Goal: Transaction & Acquisition: Purchase product/service

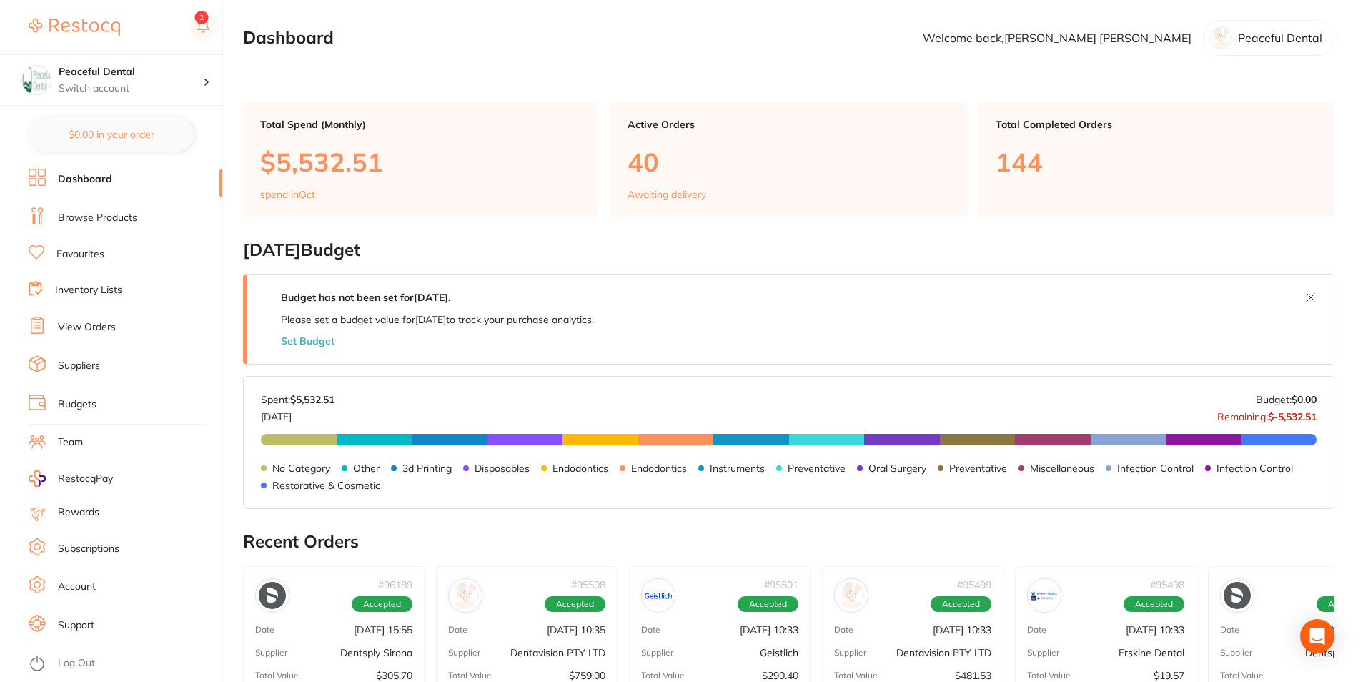
click at [98, 326] on link "View Orders" at bounding box center [87, 327] width 58 height 14
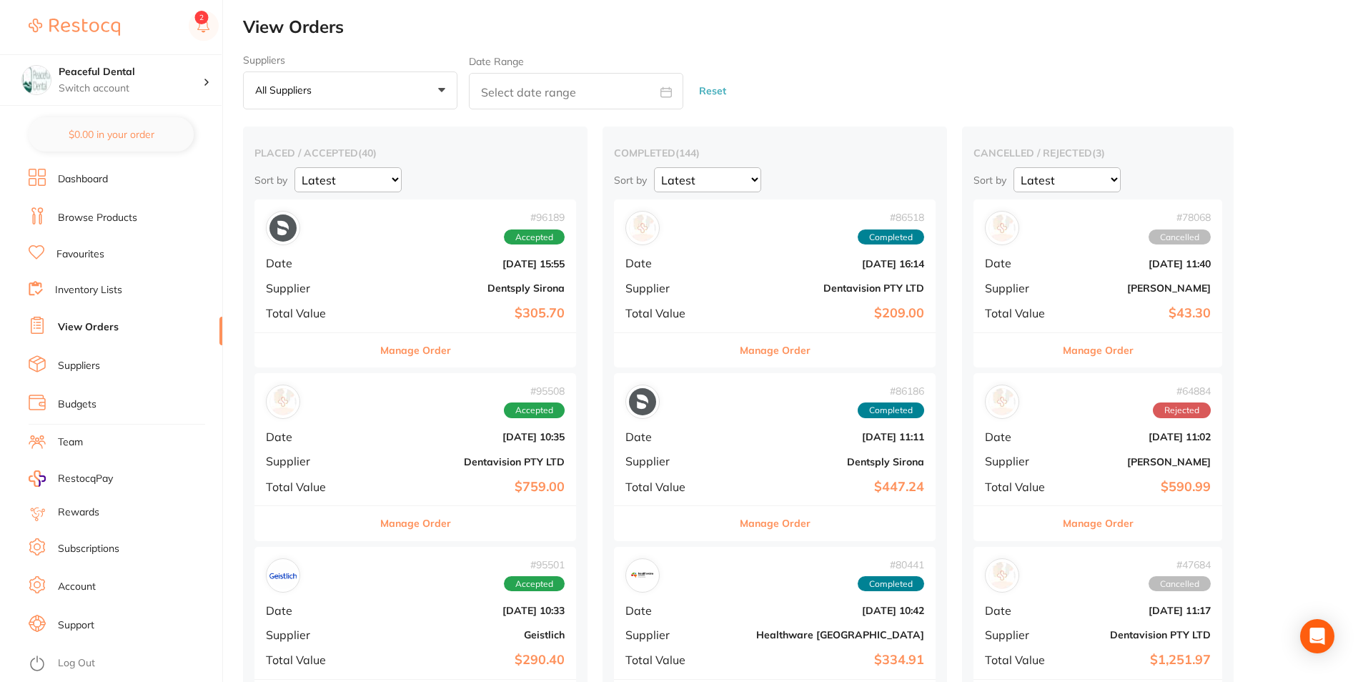
click at [92, 174] on link "Dashboard" at bounding box center [83, 179] width 50 height 14
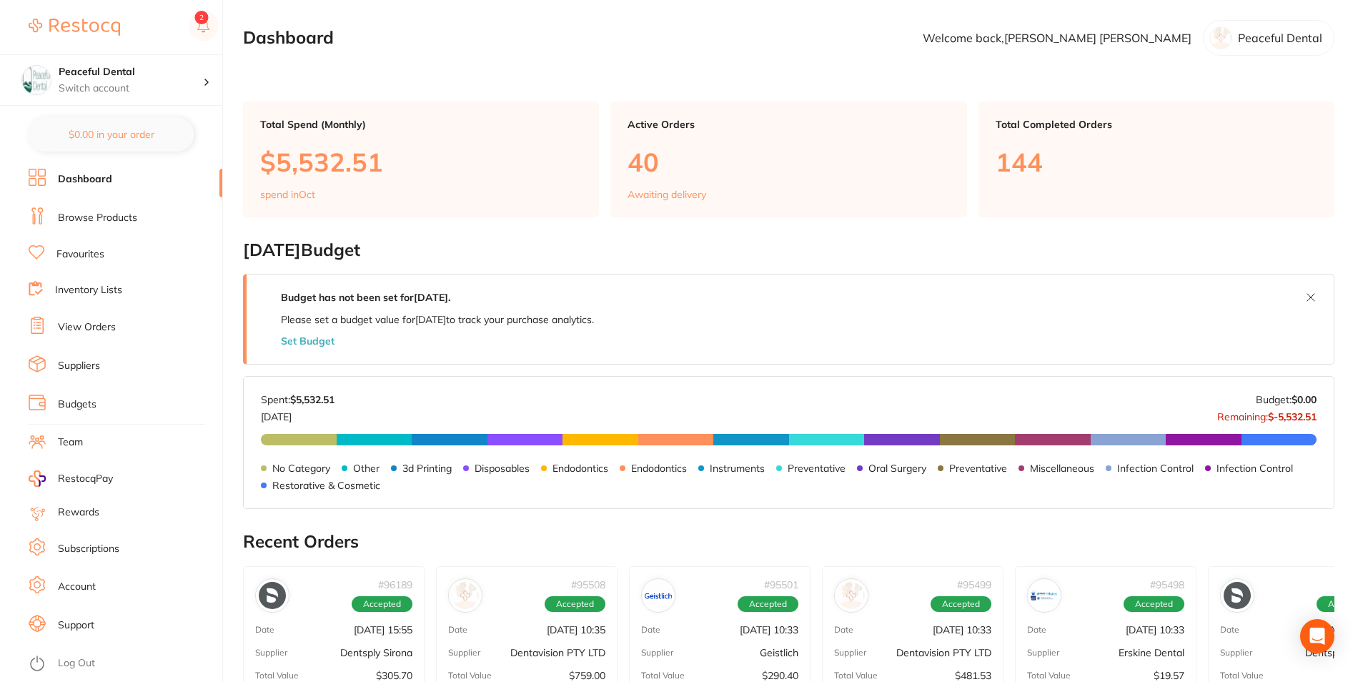
click at [72, 219] on link "Browse Products" at bounding box center [97, 218] width 79 height 14
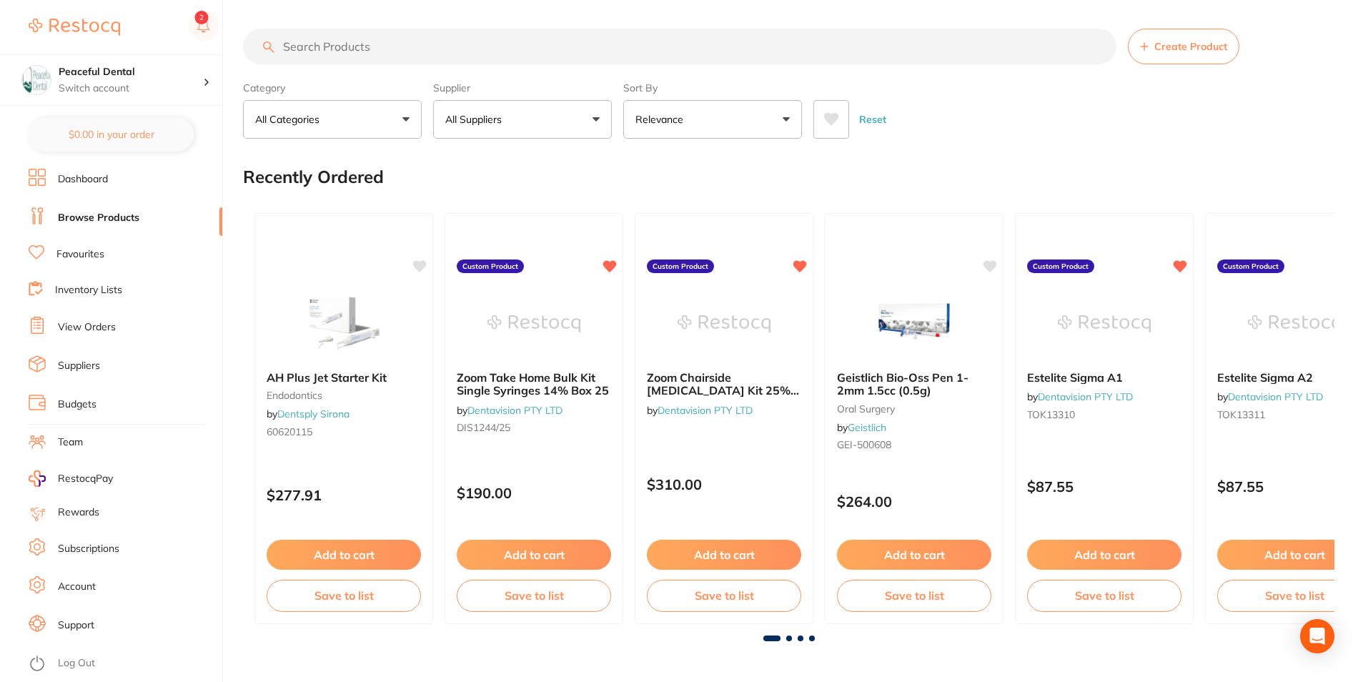
click at [300, 63] on input "search" at bounding box center [680, 47] width 874 height 36
paste input "RT33043"
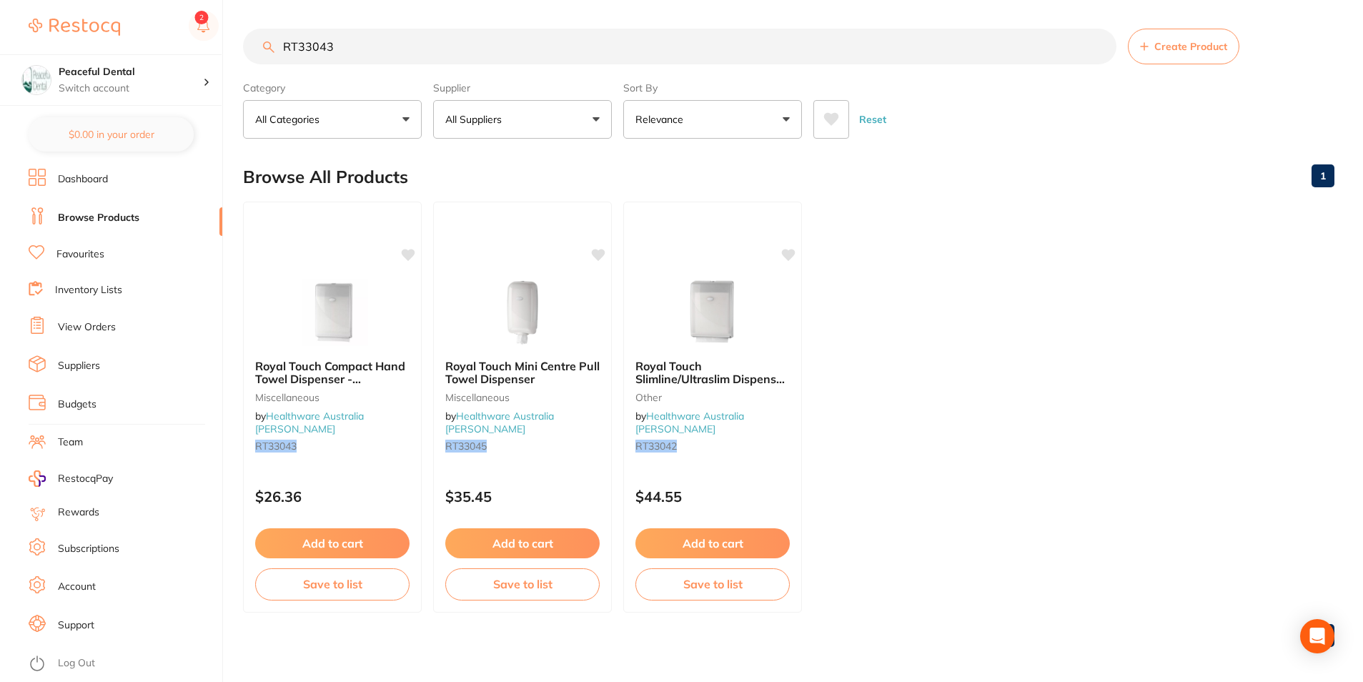
type input "RT33043"
click at [295, 536] on button "Add to cart" at bounding box center [332, 545] width 156 height 31
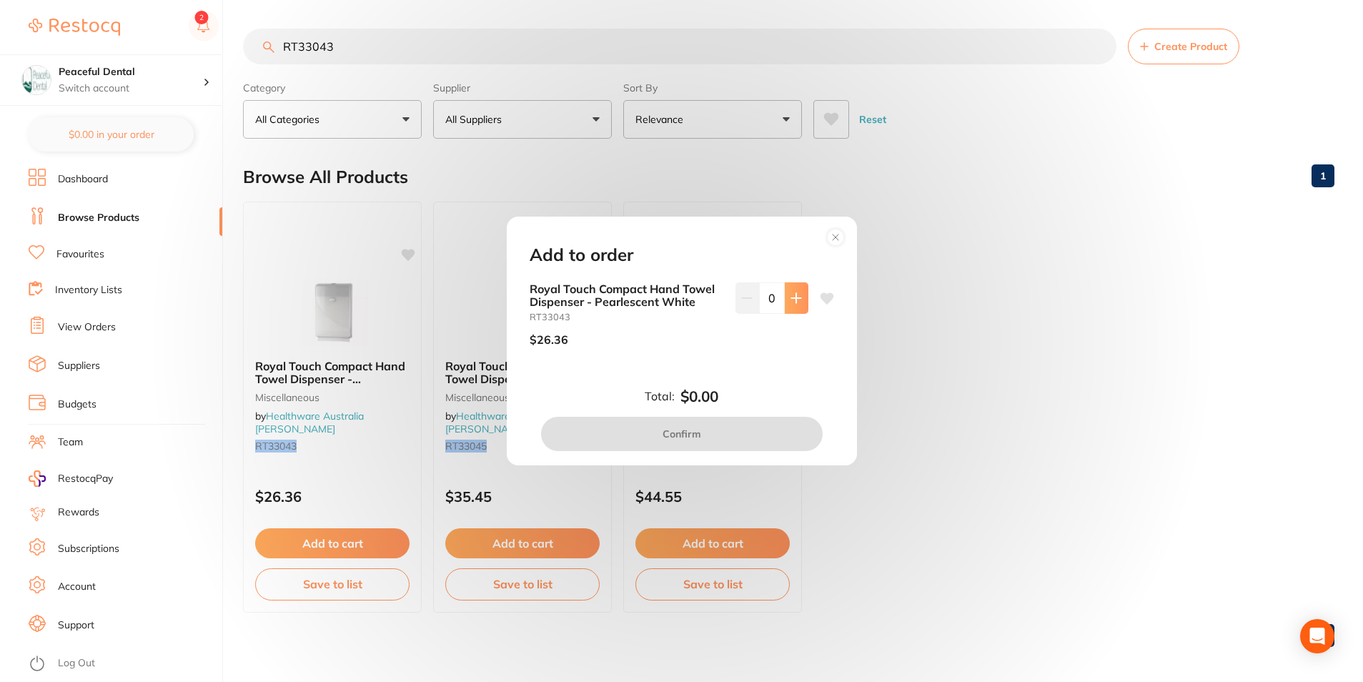
click at [799, 298] on button at bounding box center [797, 297] width 24 height 31
type input "1"
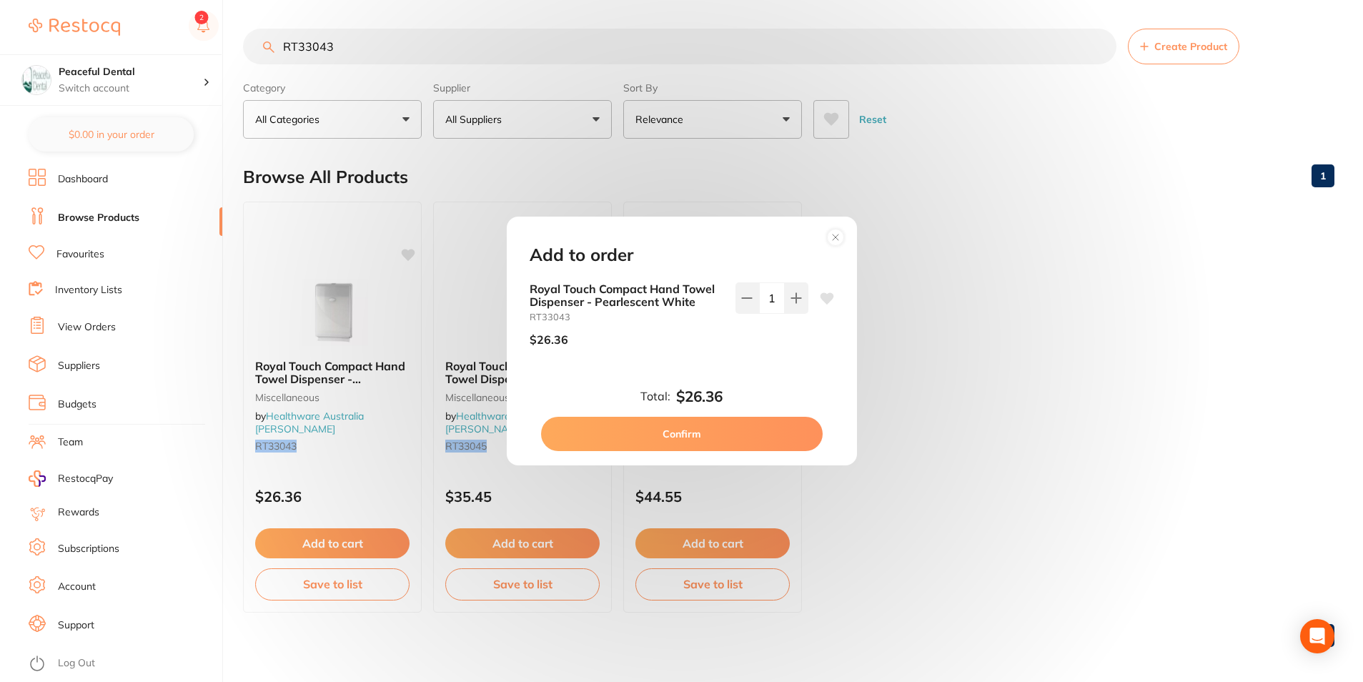
click at [726, 449] on button "Confirm" at bounding box center [682, 434] width 282 height 34
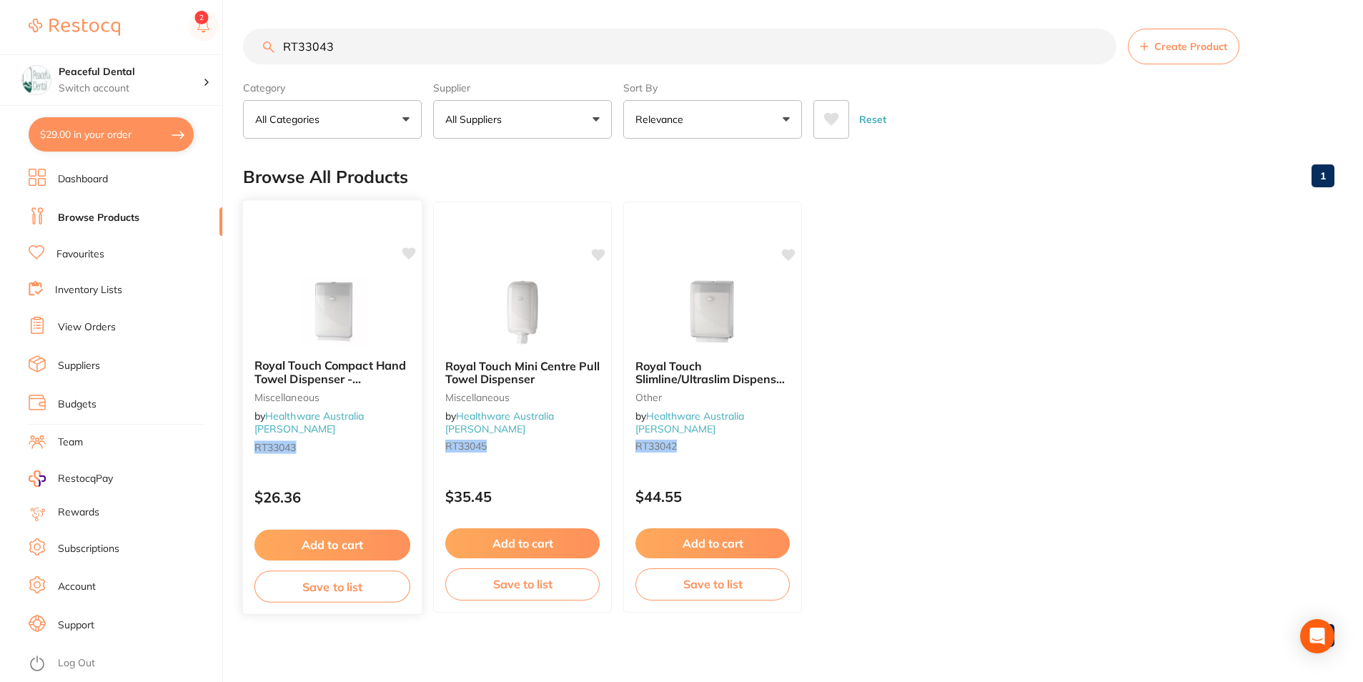
click at [340, 543] on button "Add to cart" at bounding box center [332, 545] width 156 height 31
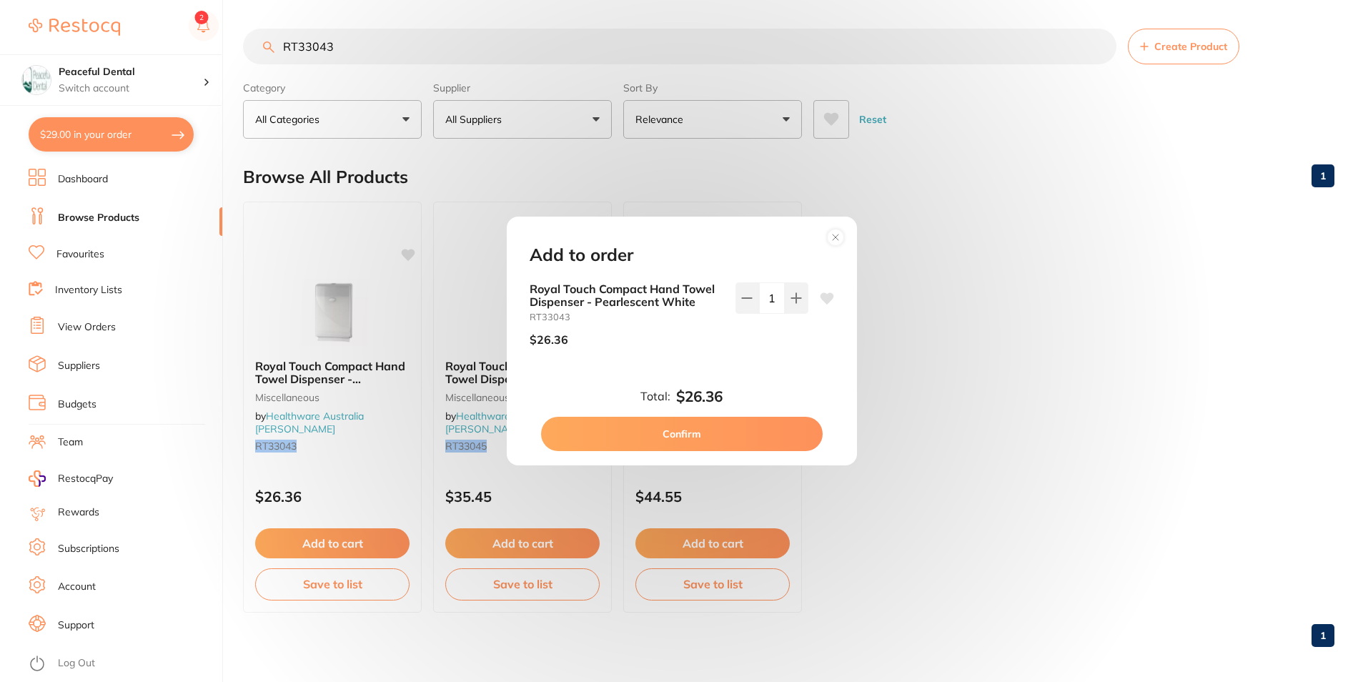
click at [835, 239] on icon at bounding box center [835, 237] width 23 height 23
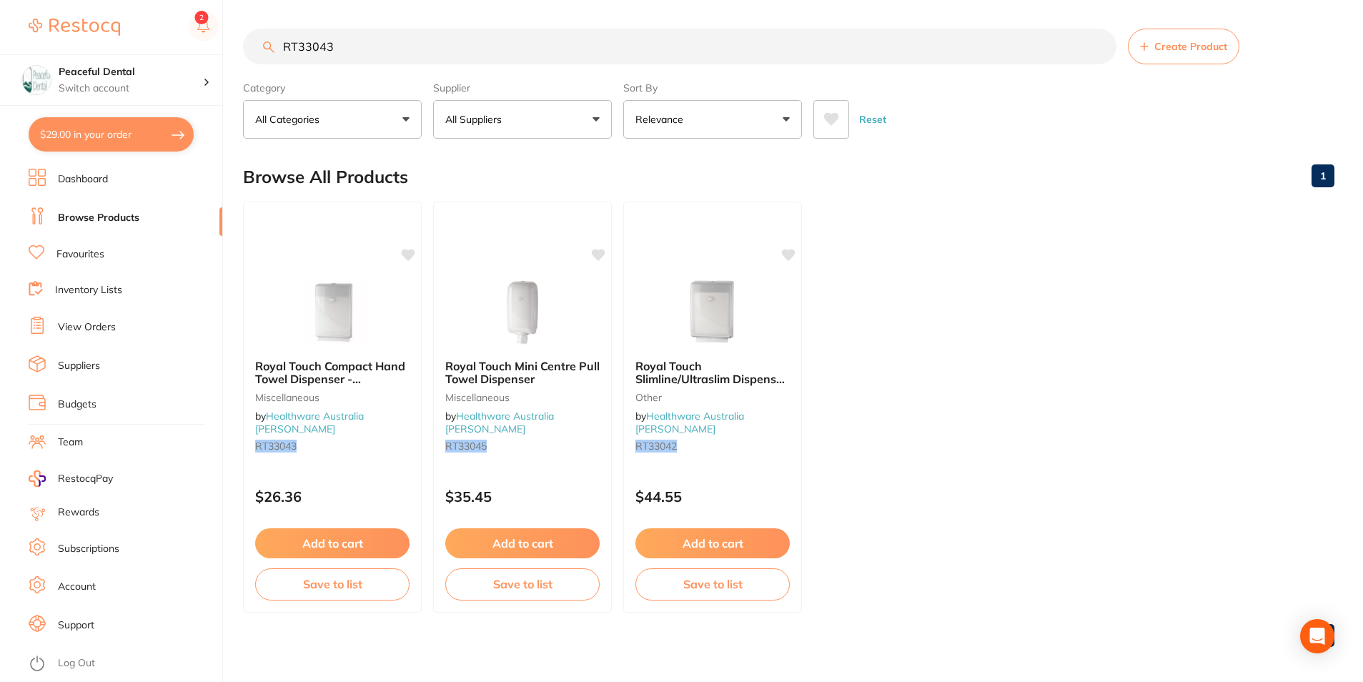
click at [114, 119] on button "$29.00 in your order" at bounding box center [111, 134] width 165 height 34
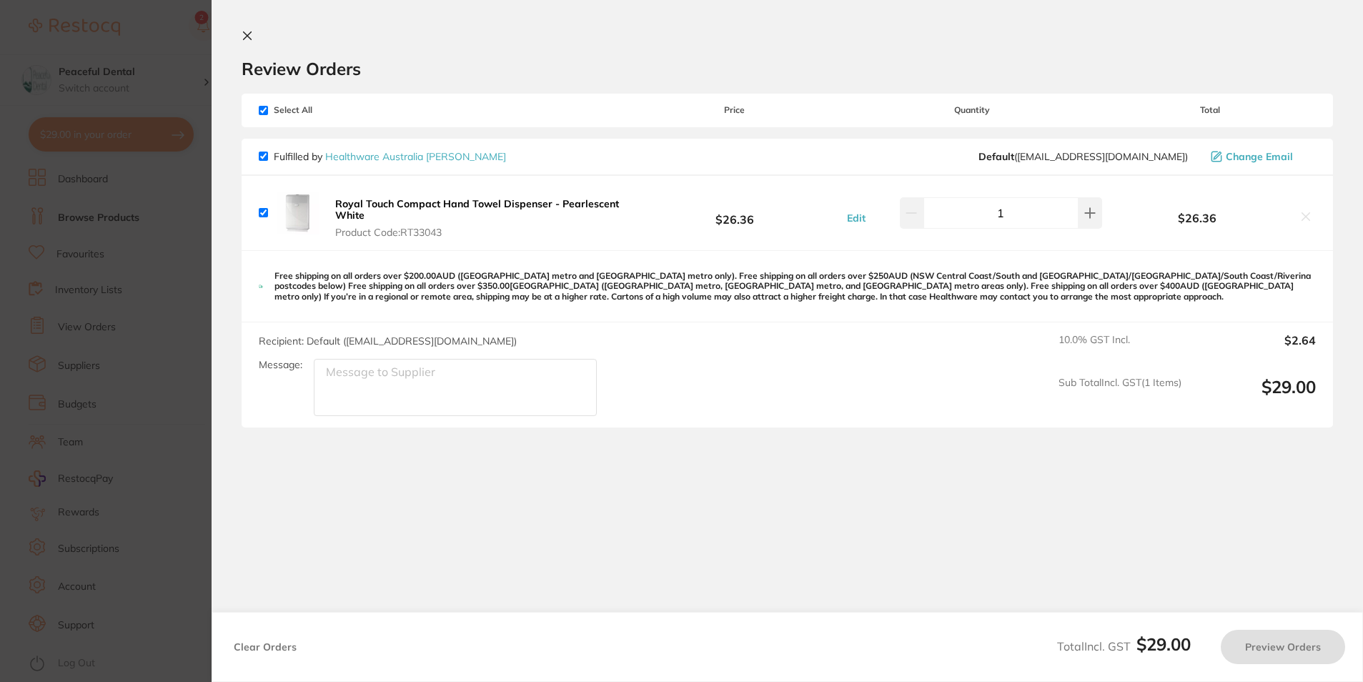
checkbox input "true"
click at [1318, 638] on button "Preview Orders" at bounding box center [1287, 647] width 124 height 34
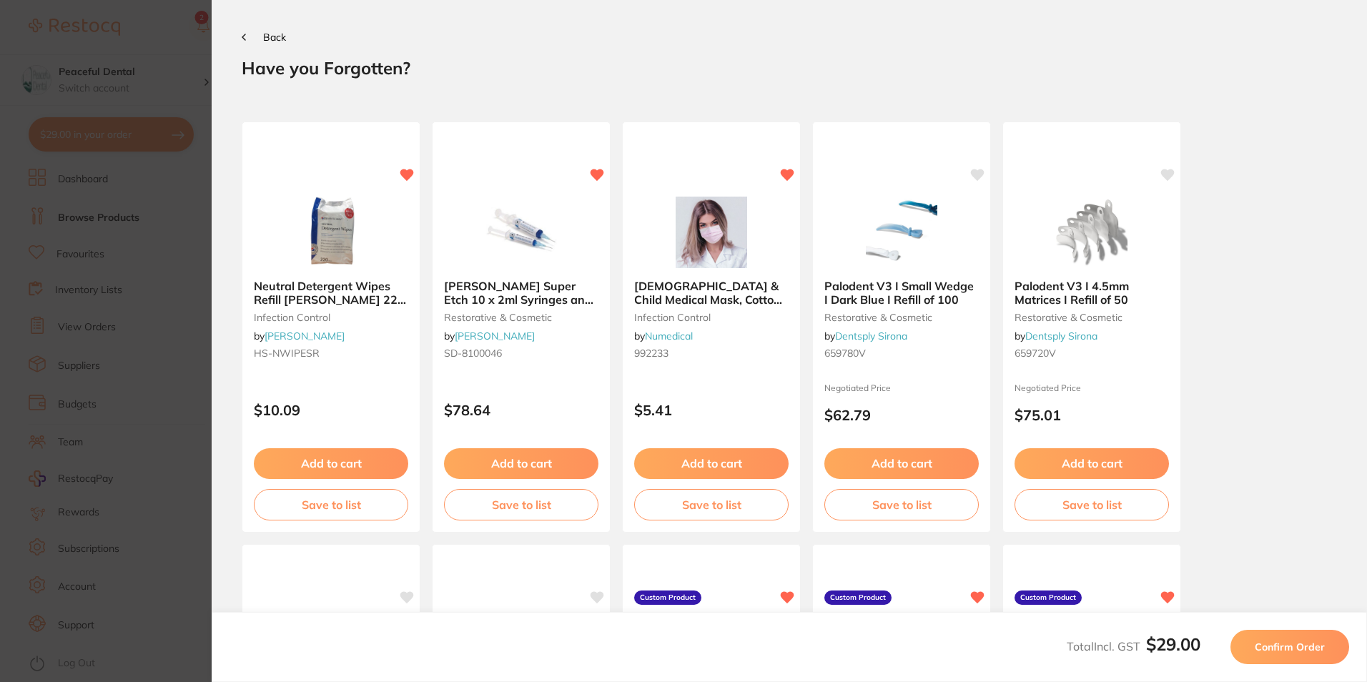
click at [1313, 638] on button "Confirm Order" at bounding box center [1289, 647] width 119 height 34
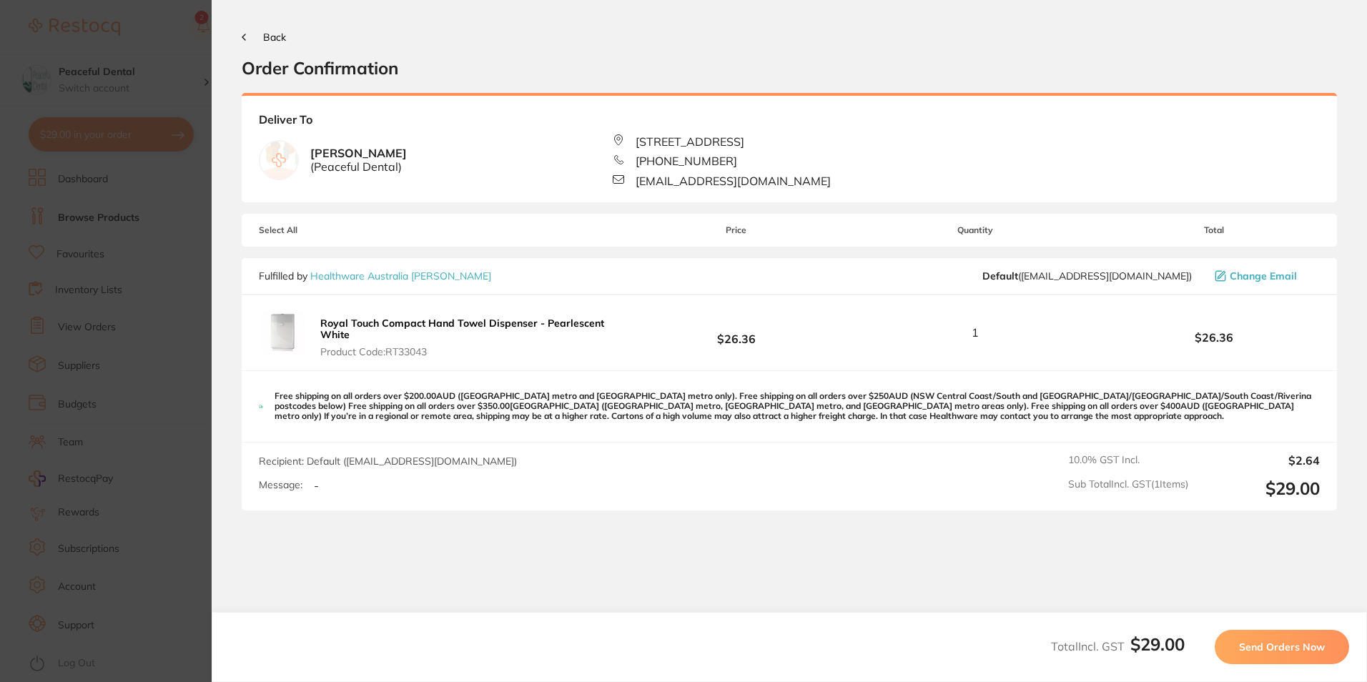
click at [1313, 636] on button "Send Orders Now" at bounding box center [1282, 647] width 134 height 34
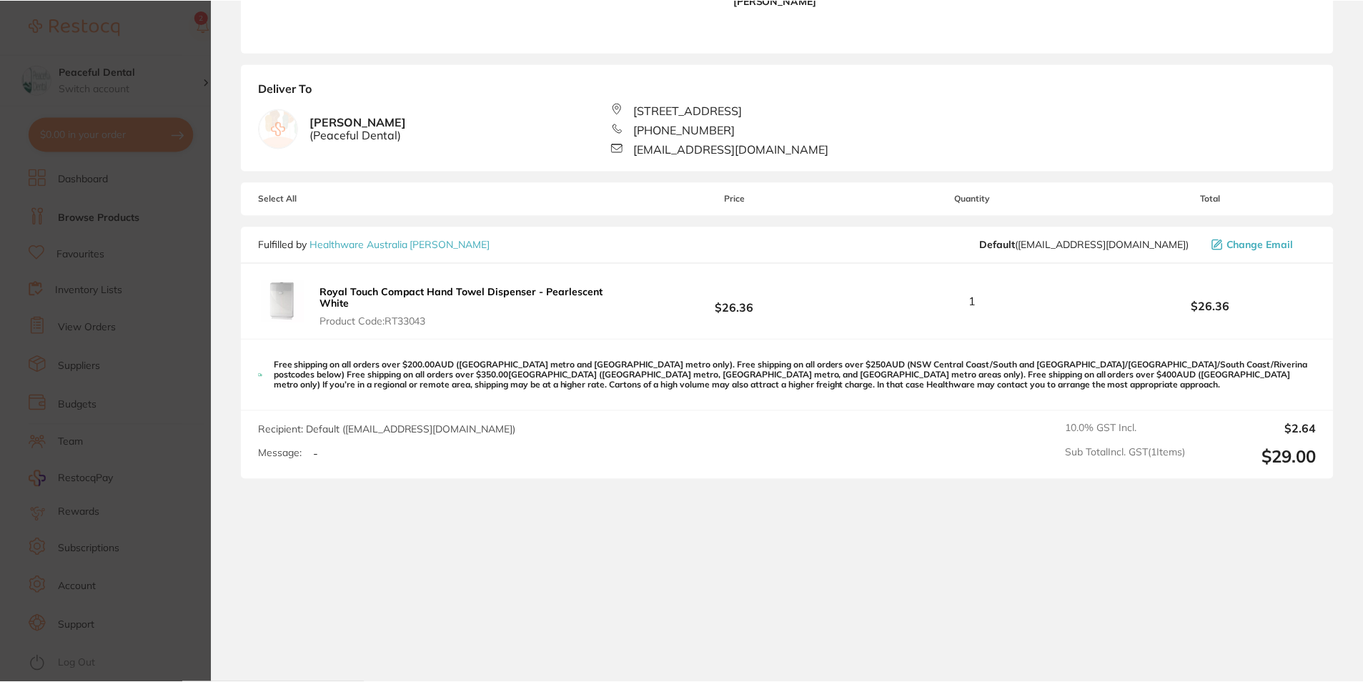
scroll to position [277, 0]
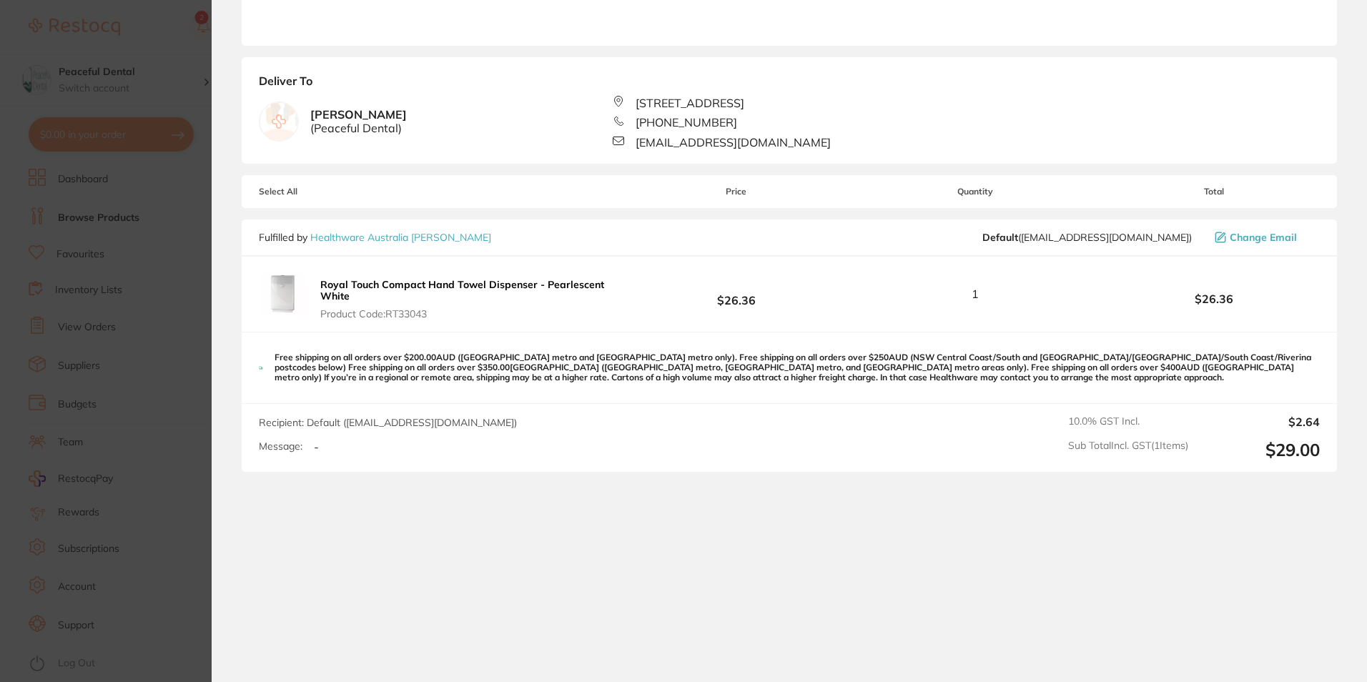
click at [443, 552] on section "Your orders are being processed and we will notify you once we have placed the …" at bounding box center [789, 341] width 1155 height 682
click at [59, 364] on section "Update RRP Set your pre negotiated price for this item. Item Agreed RRP (excl. …" at bounding box center [683, 341] width 1367 height 682
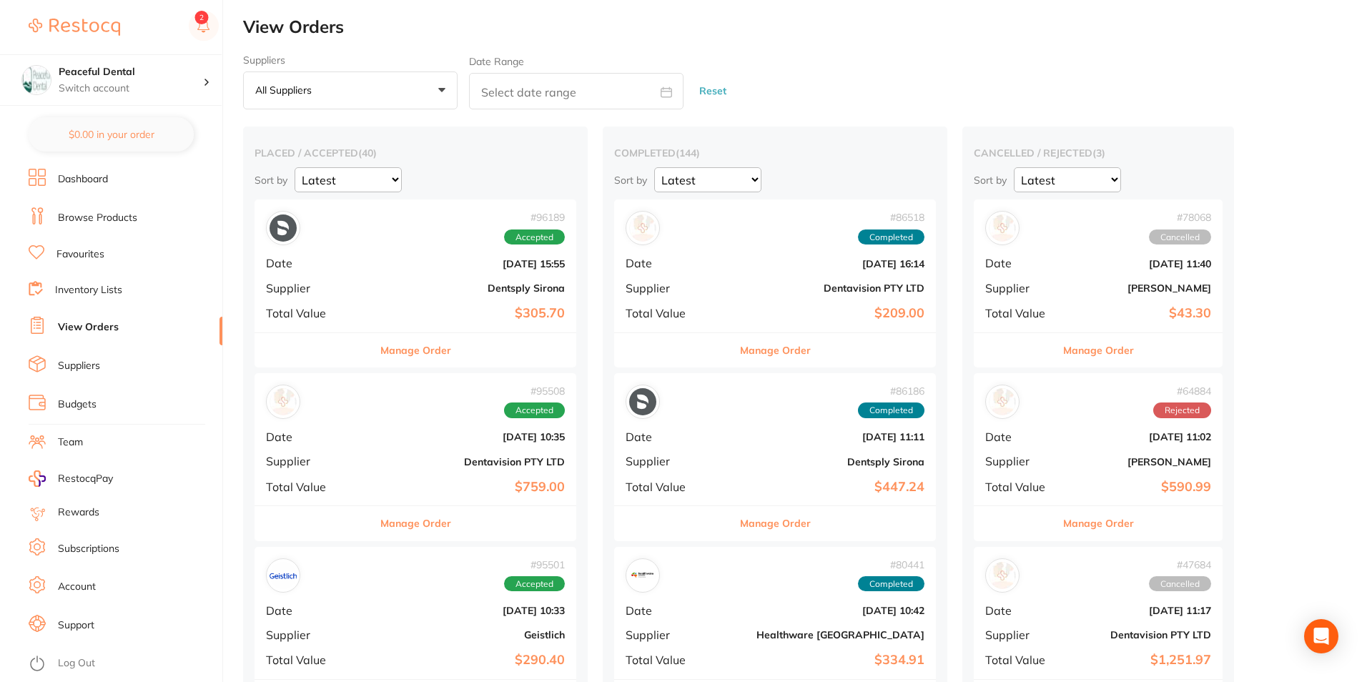
click at [118, 182] on li "Dashboard" at bounding box center [126, 179] width 194 height 21
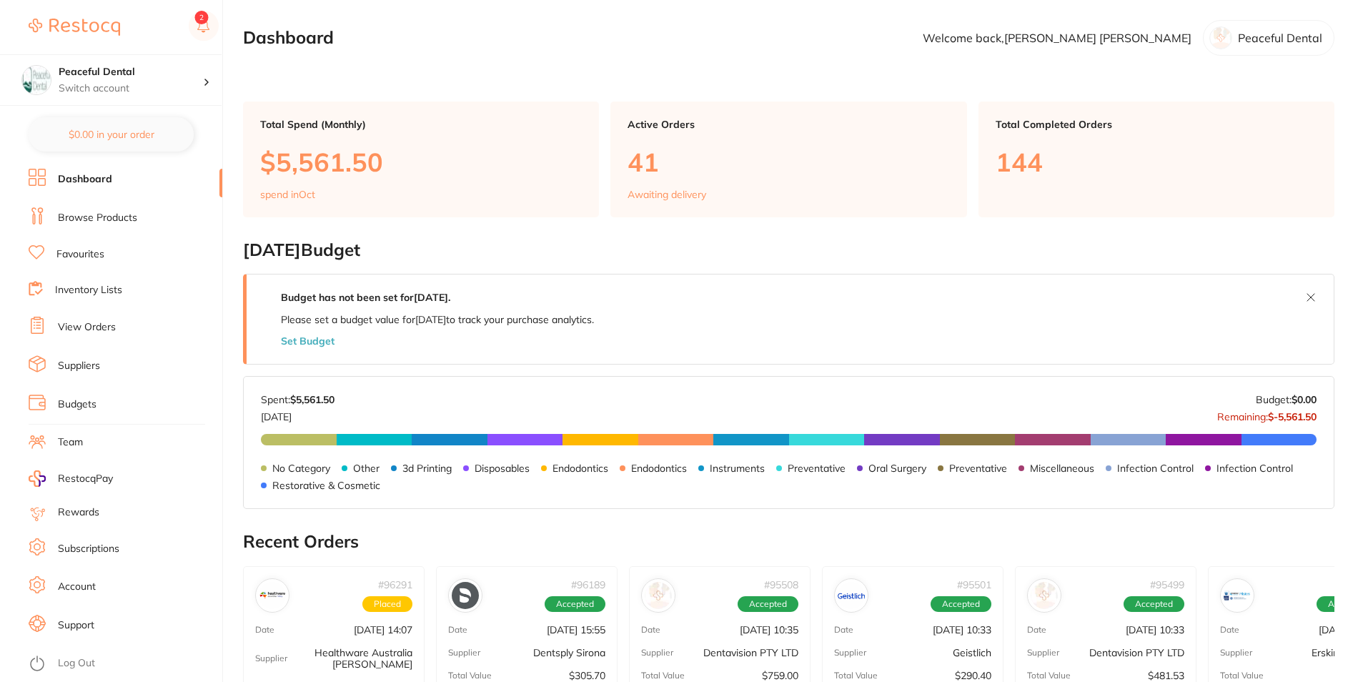
click at [82, 288] on link "Inventory Lists" at bounding box center [88, 290] width 67 height 14
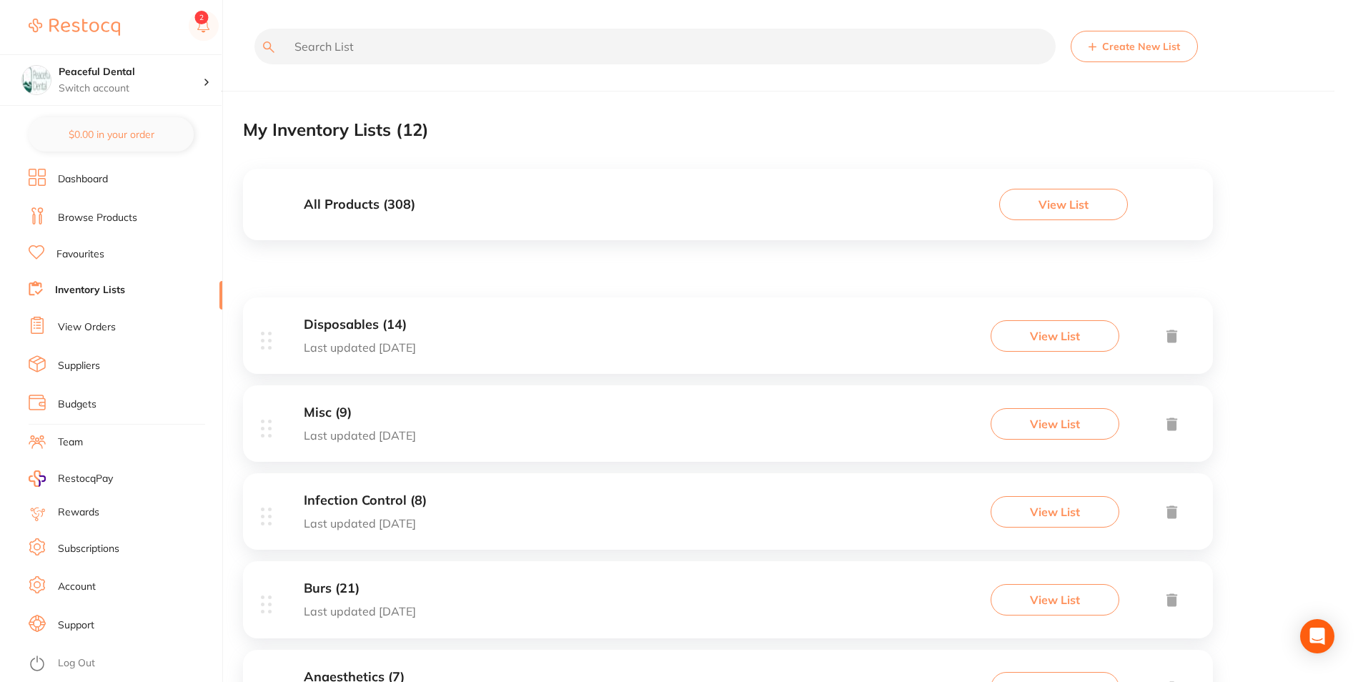
click at [88, 327] on link "View Orders" at bounding box center [87, 327] width 58 height 14
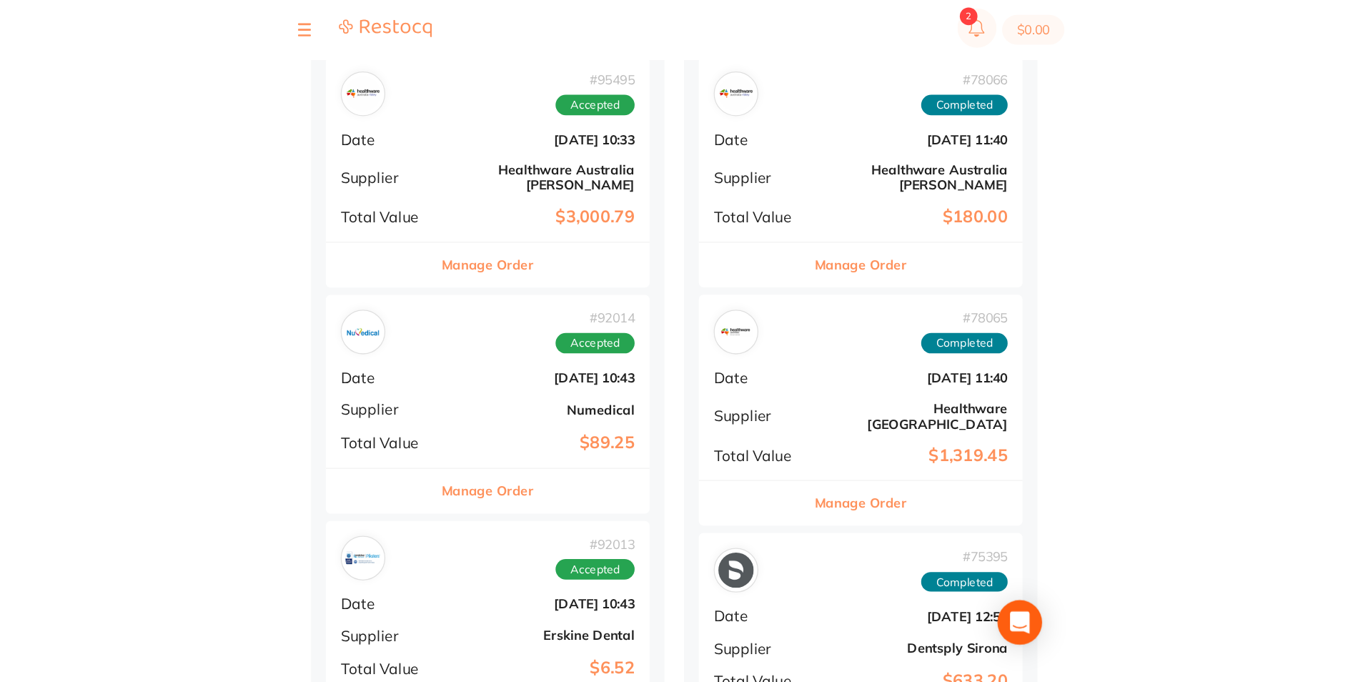
scroll to position [1501, 0]
